Goal: Task Accomplishment & Management: Complete application form

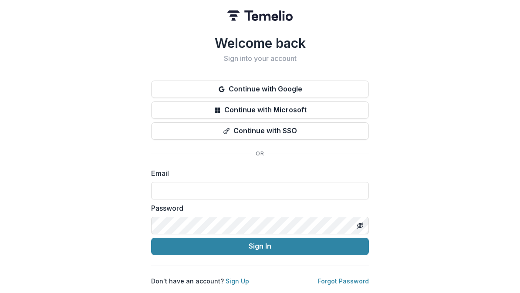
scroll to position [118, 0]
type input "**********"
click at [260, 242] on button "Sign In" at bounding box center [260, 246] width 218 height 17
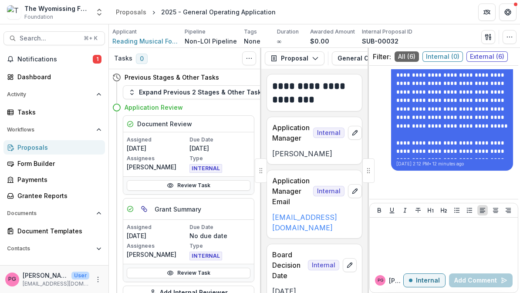
scroll to position [25, 0]
